Goal: Transaction & Acquisition: Purchase product/service

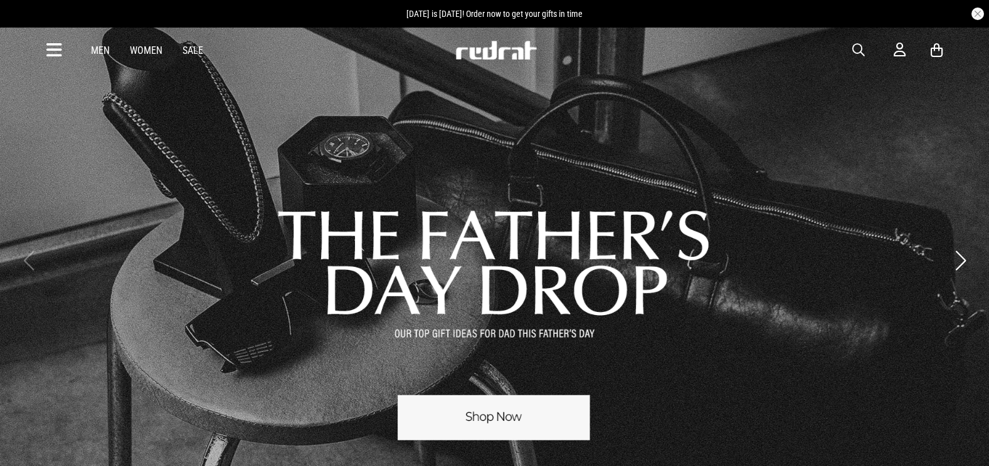
click at [851, 43] on div "Men Women Sale Sign in New Back Footwear Back Mens Back Womens Back Youth & Kid…" at bounding box center [494, 50] width 915 height 45
click at [851, 50] on div "Men Women Sale Sign in New Back Footwear Back Mens Back Womens Back Youth & Kid…" at bounding box center [494, 50] width 915 height 45
click at [859, 47] on span "button" at bounding box center [858, 50] width 13 height 15
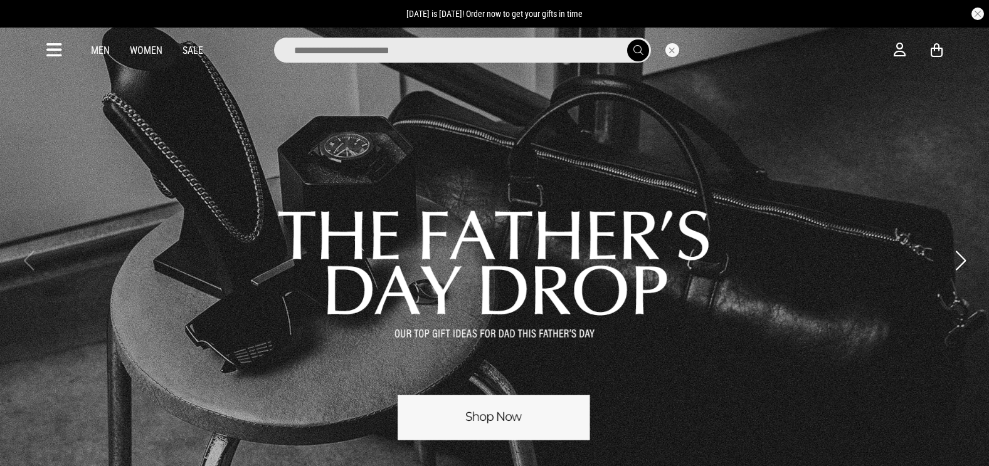
click at [589, 52] on input "search" at bounding box center [462, 50] width 377 height 25
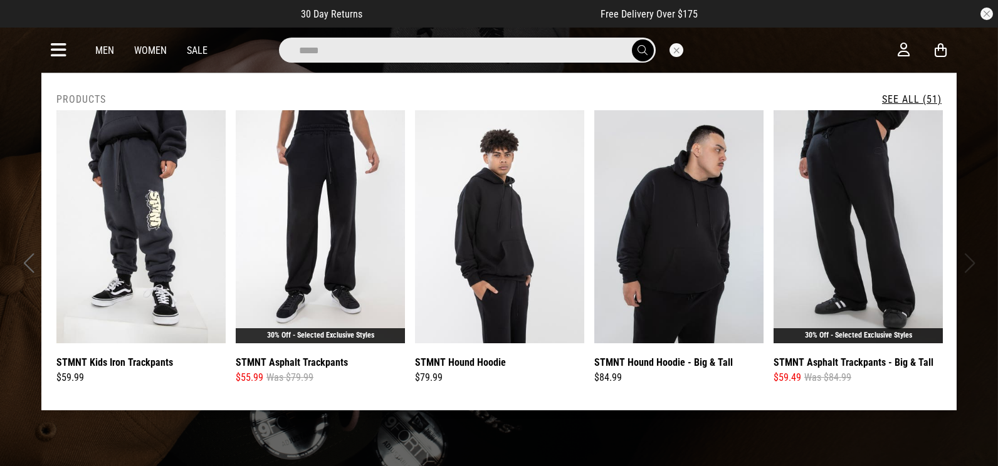
type input "*****"
click at [632, 39] on button "submit" at bounding box center [643, 50] width 22 height 22
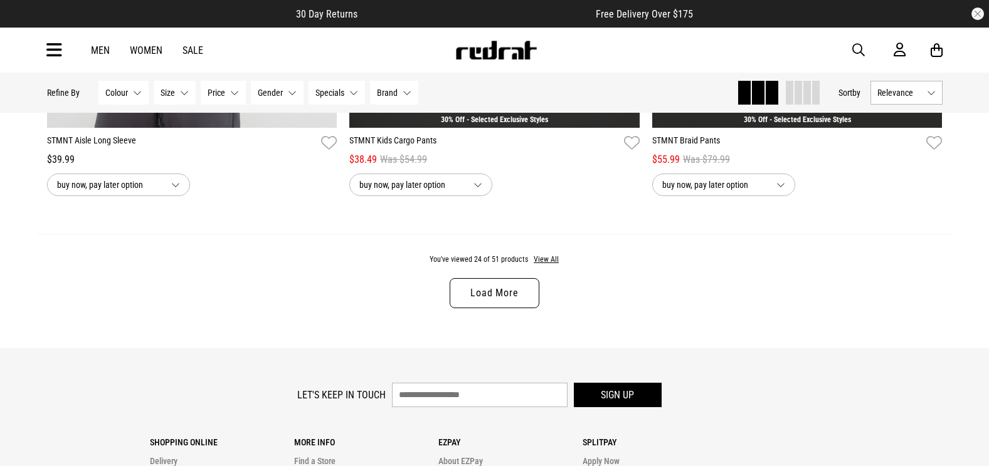
scroll to position [3984, 0]
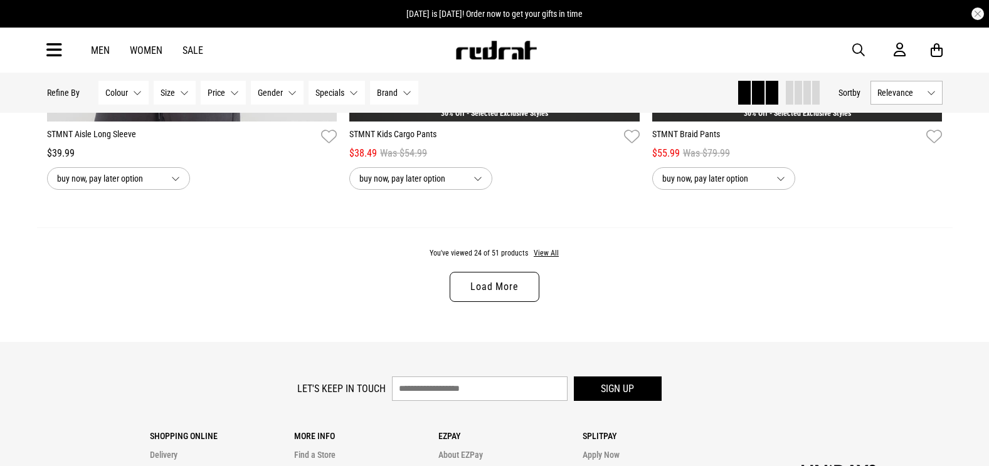
click at [530, 302] on link "Load More" at bounding box center [493, 287] width 89 height 30
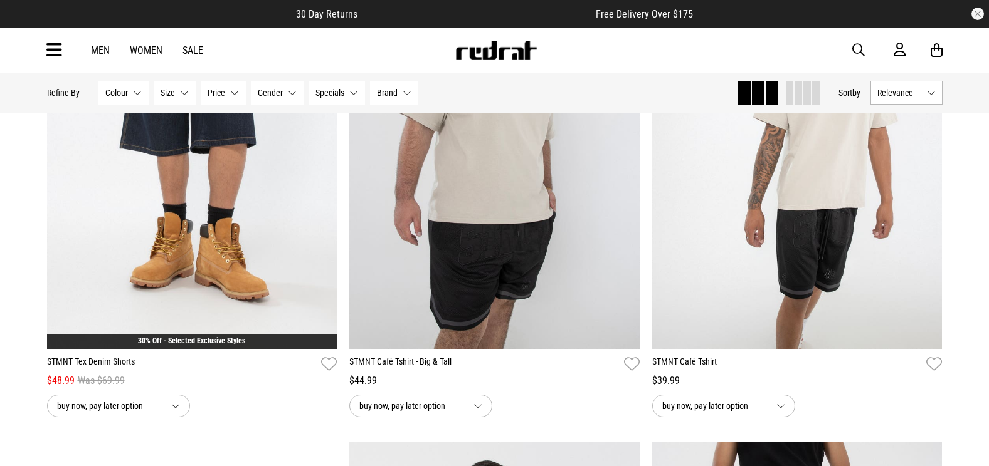
scroll to position [4746, 0]
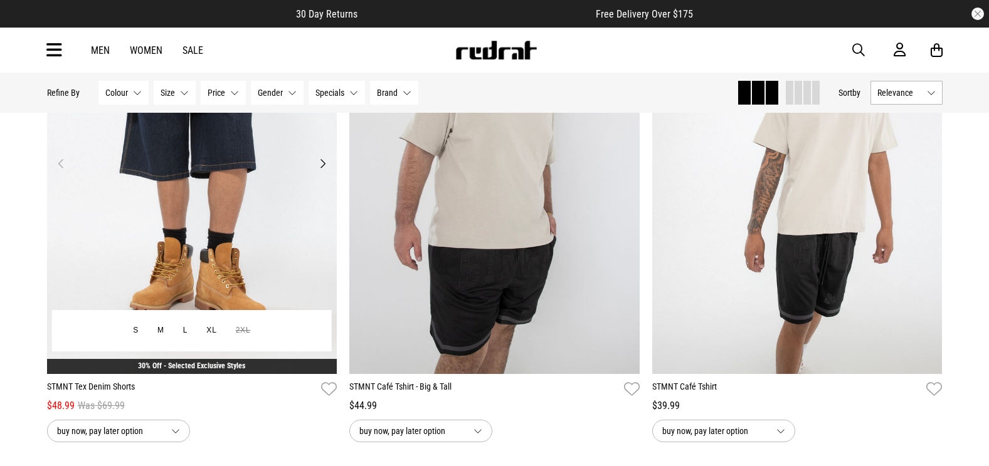
click at [268, 164] on img at bounding box center [192, 170] width 290 height 406
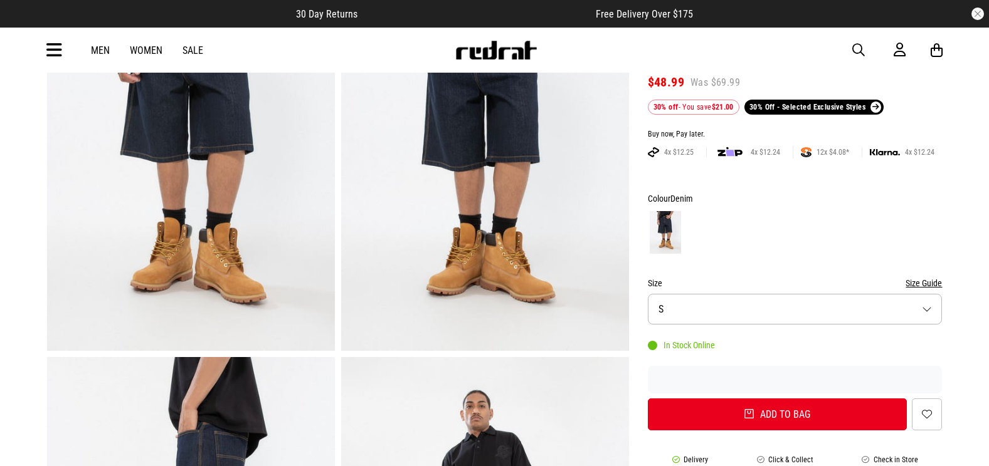
click at [764, 323] on button "Size S" at bounding box center [795, 309] width 295 height 31
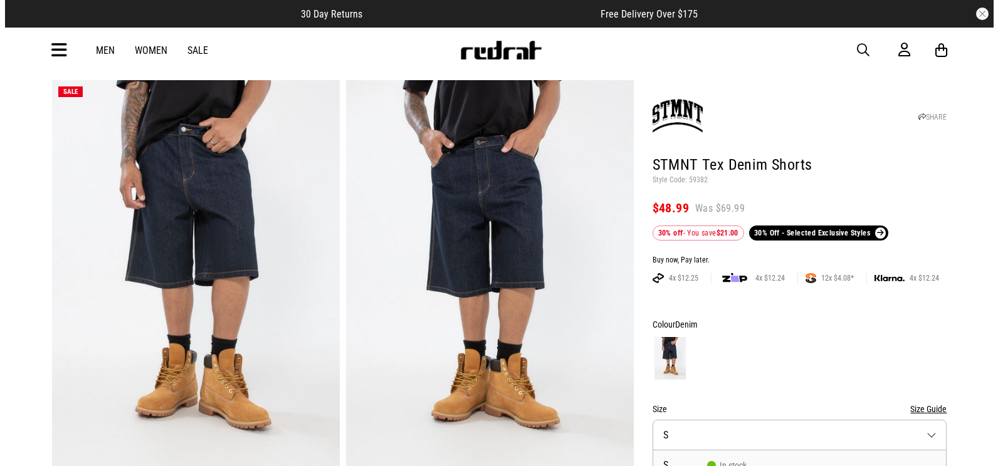
scroll to position [16, 0]
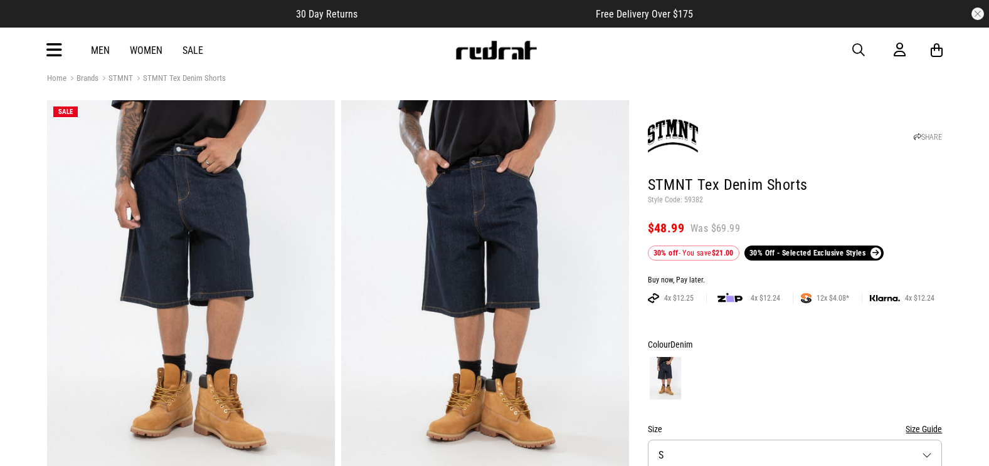
click at [48, 55] on icon at bounding box center [54, 50] width 16 height 21
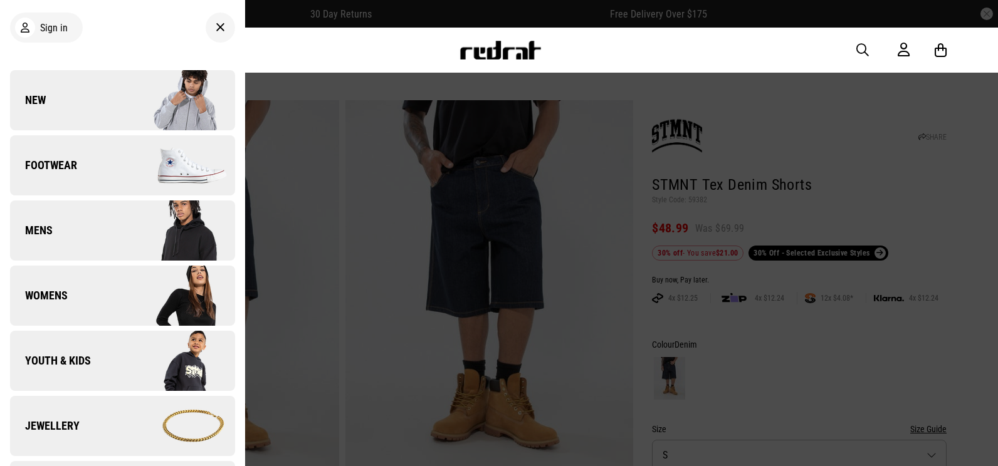
click at [108, 425] on link "Jewellery" at bounding box center [122, 426] width 225 height 60
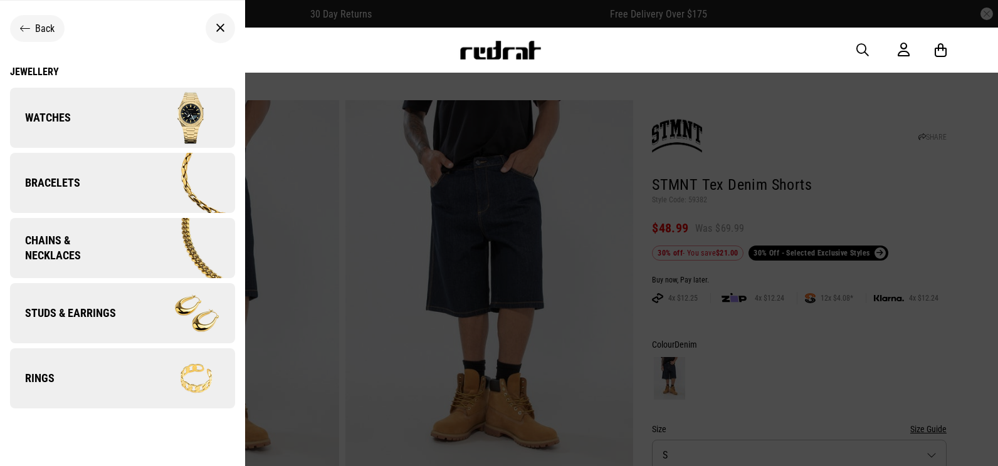
click at [39, 31] on span "Back" at bounding box center [44, 29] width 19 height 12
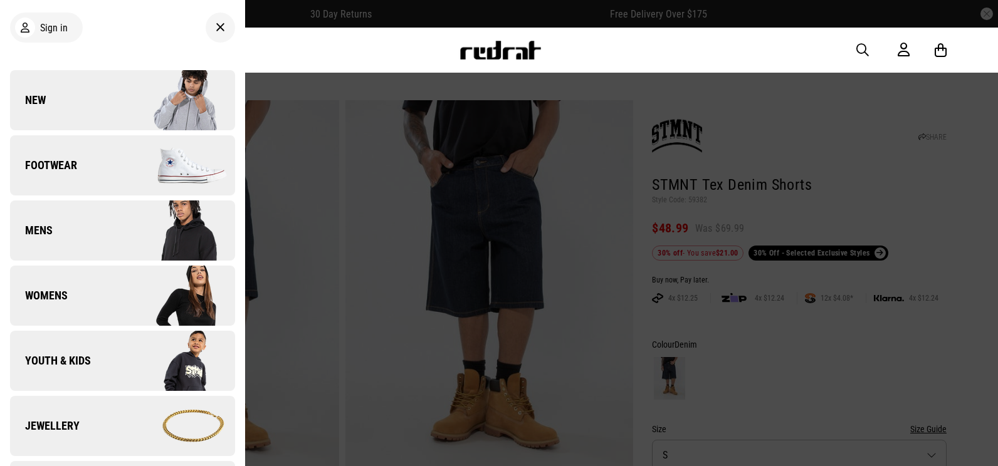
click at [110, 422] on link "Jewellery" at bounding box center [122, 426] width 225 height 60
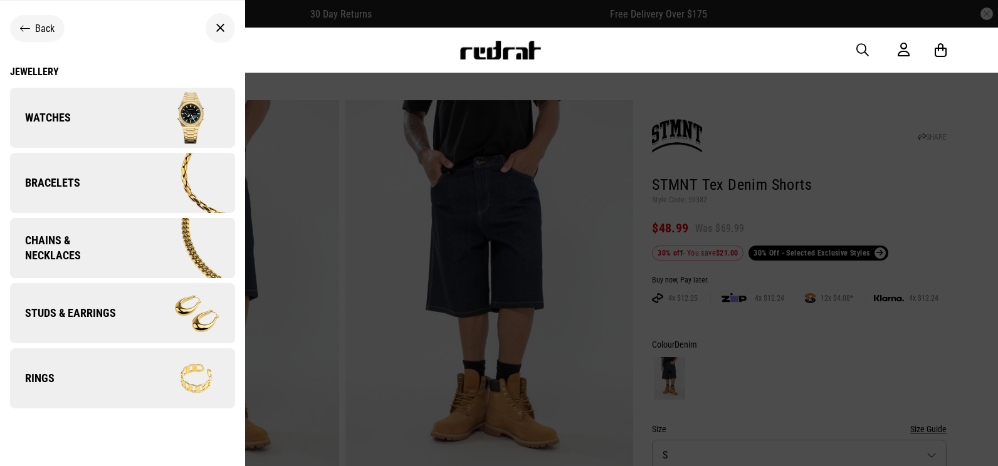
click at [126, 327] on img at bounding box center [178, 313] width 112 height 63
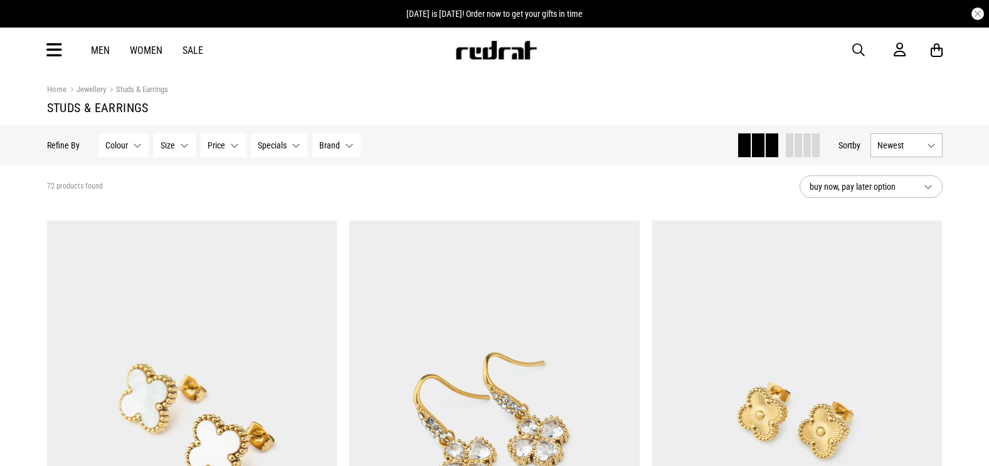
click at [910, 147] on span "Newest" at bounding box center [899, 145] width 45 height 10
click at [908, 214] on li "Price (Lowest)" at bounding box center [906, 214] width 71 height 23
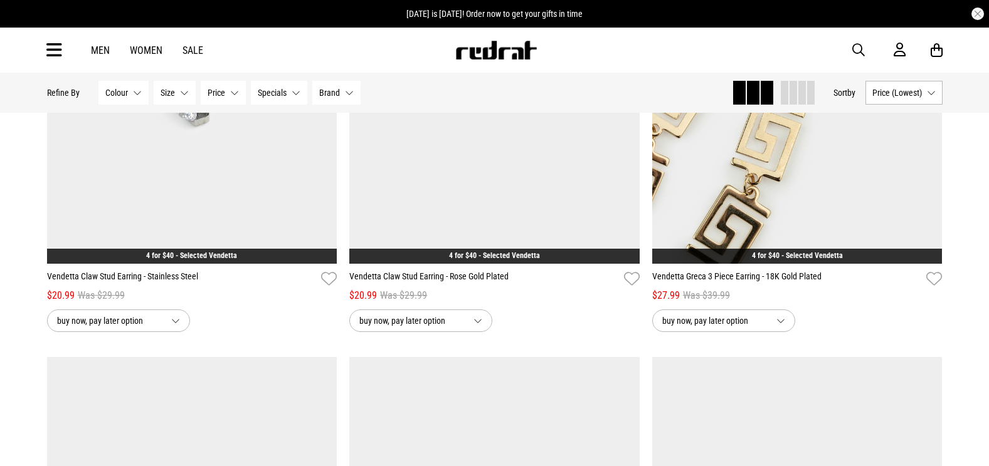
scroll to position [330, 0]
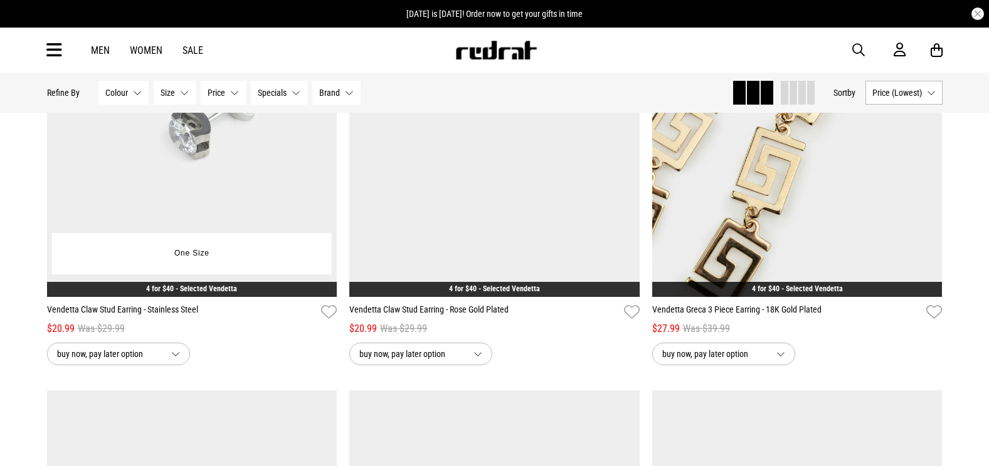
drag, startPoint x: 330, startPoint y: 135, endPoint x: 257, endPoint y: 172, distance: 81.3
click at [257, 172] on img at bounding box center [192, 94] width 290 height 406
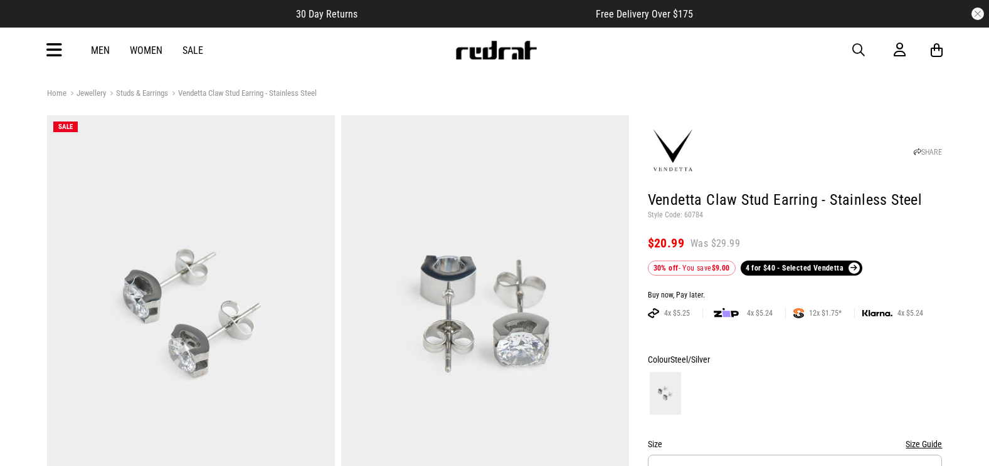
click at [490, 46] on img at bounding box center [495, 50] width 83 height 19
